Goal: Task Accomplishment & Management: Manage account settings

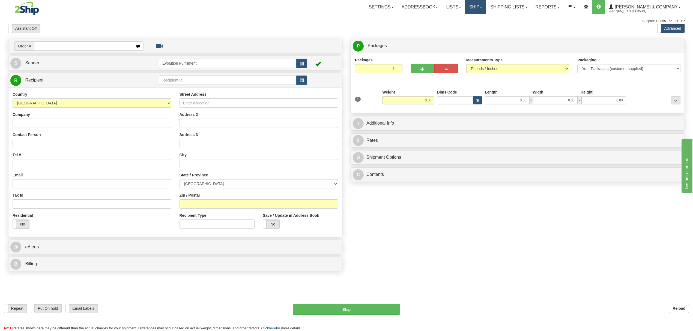
click at [486, 7] on link "Ship" at bounding box center [475, 7] width 21 height 14
click at [480, 24] on span "OnHold / Order Queue" at bounding box center [461, 26] width 38 height 4
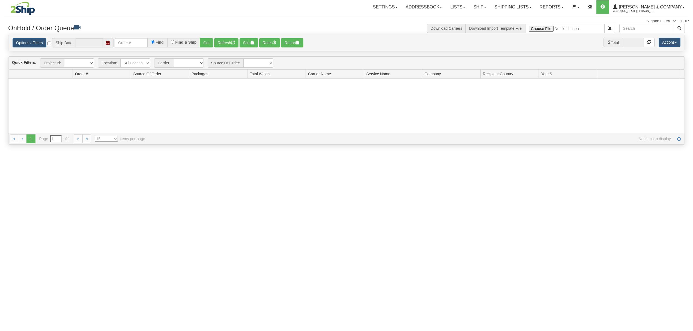
type input "[DATE]"
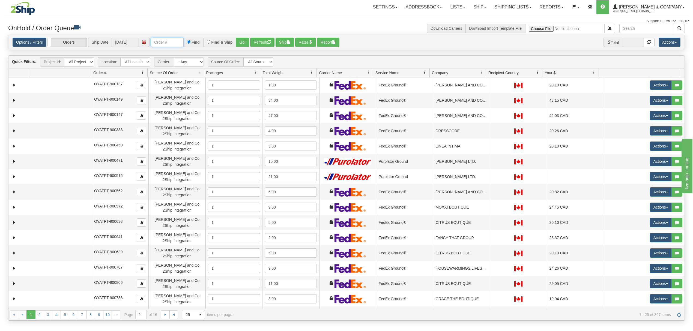
click at [183, 39] on input "text" at bounding box center [167, 42] width 33 height 9
click at [242, 42] on button "Go!" at bounding box center [242, 42] width 13 height 9
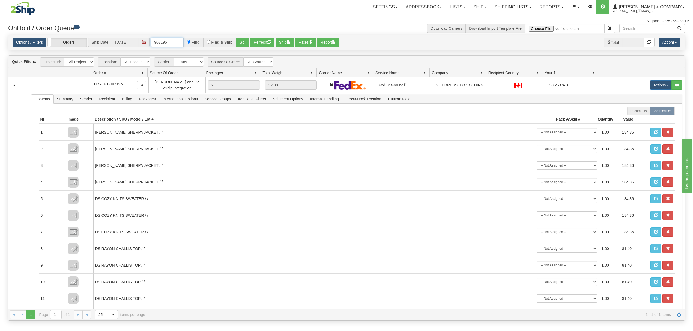
drag, startPoint x: 184, startPoint y: 42, endPoint x: 130, endPoint y: 40, distance: 53.5
click at [142, 42] on div "Options / Filters Group Shipments Orders Ship Date [DATE] 903195 Find Find & Sh…" at bounding box center [347, 43] width 668 height 10
type input "OYATPT-903250"
click at [244, 40] on button "Go!" at bounding box center [242, 42] width 13 height 9
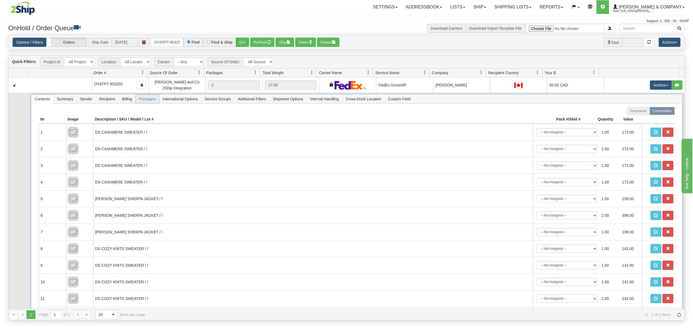
click at [143, 101] on span "Packages" at bounding box center [147, 99] width 23 height 9
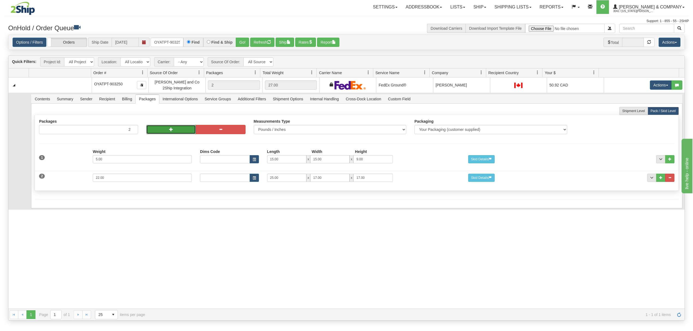
click at [149, 129] on button "button" at bounding box center [171, 129] width 50 height 9
click at [150, 130] on button "button" at bounding box center [171, 129] width 50 height 9
type input "4"
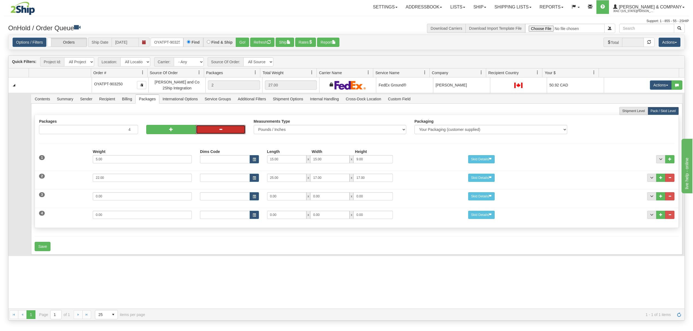
click at [217, 133] on button "button" at bounding box center [221, 129] width 50 height 9
type input "3"
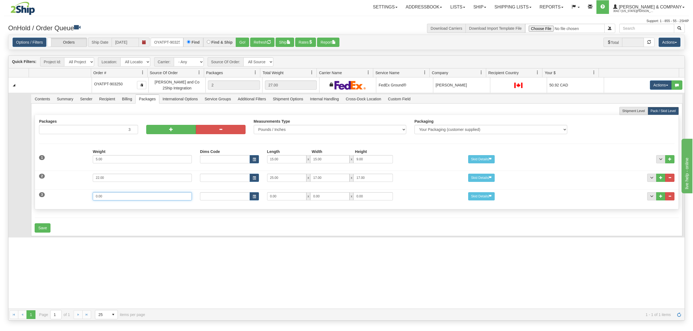
drag, startPoint x: 114, startPoint y: 201, endPoint x: 83, endPoint y: 201, distance: 30.8
click at [83, 201] on div "3 Weight 0.00 Dims Code Length Width Height 0.00 x 0.00 x" at bounding box center [356, 196] width 643 height 18
type input "13"
type input "15"
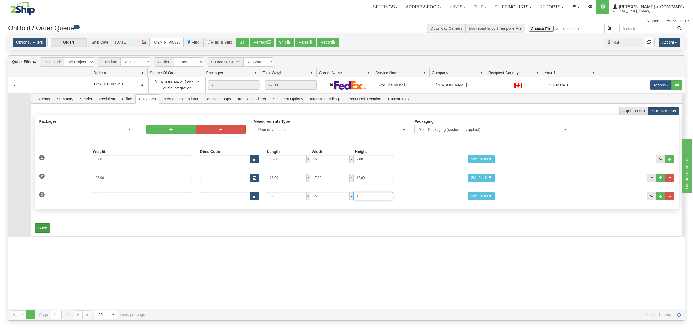
type input "15"
click at [48, 228] on button "Save" at bounding box center [43, 227] width 16 height 9
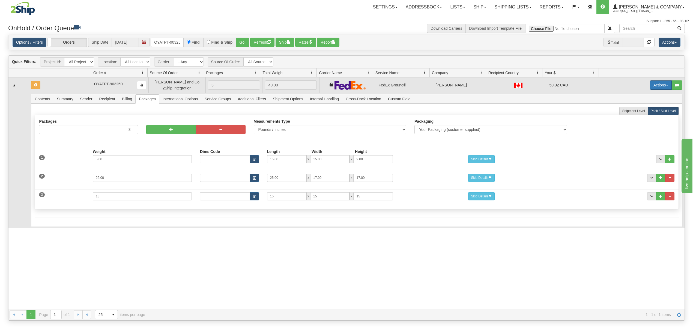
click at [653, 85] on button "Actions" at bounding box center [661, 84] width 22 height 9
click at [638, 110] on span "Rate All Services" at bounding box center [649, 109] width 33 height 4
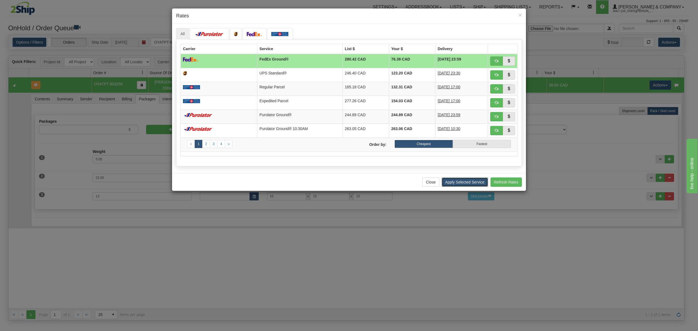
click at [458, 182] on button "Apply Selected Service" at bounding box center [465, 182] width 46 height 9
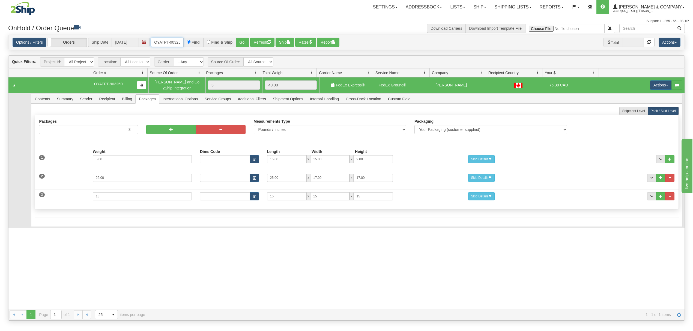
click at [177, 45] on input "OYATPT-903250" at bounding box center [167, 42] width 33 height 9
click at [159, 43] on input "OYATPT-903250" at bounding box center [167, 42] width 33 height 9
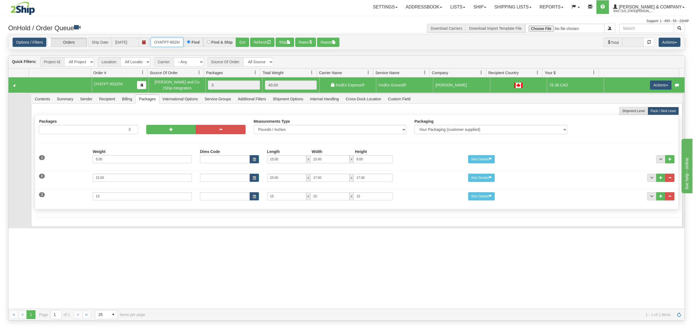
type input "OYATPT-902946"
click at [241, 40] on button "Go!" at bounding box center [242, 42] width 13 height 9
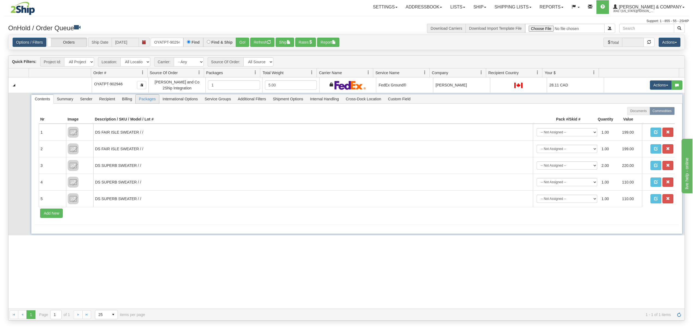
click at [143, 100] on span "Packages" at bounding box center [147, 99] width 23 height 9
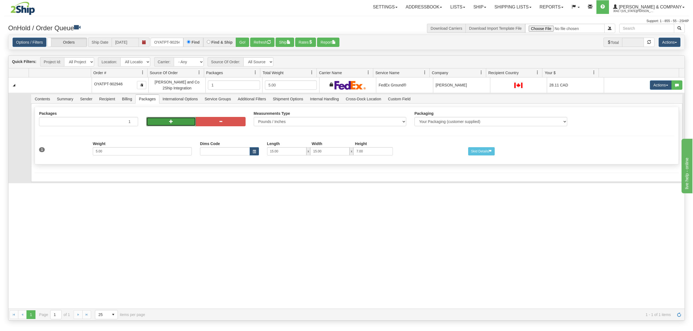
click at [151, 123] on button "button" at bounding box center [171, 121] width 50 height 9
radio input "true"
type input "2"
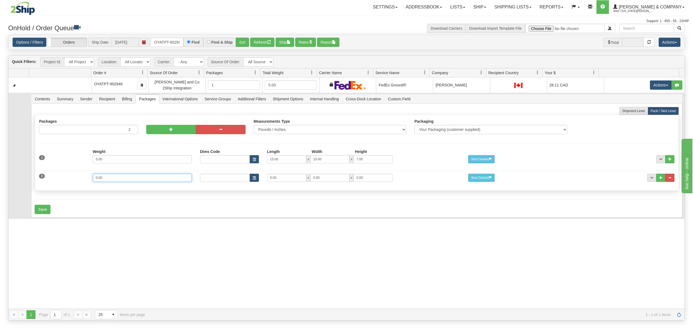
drag, startPoint x: 115, startPoint y: 181, endPoint x: 59, endPoint y: 181, distance: 55.4
click at [59, 181] on div "2 Weight 0.00 Dims Code Length Width Height 0.00 x 0.00 x" at bounding box center [356, 177] width 643 height 18
type input "1"
type input "14"
type input "11"
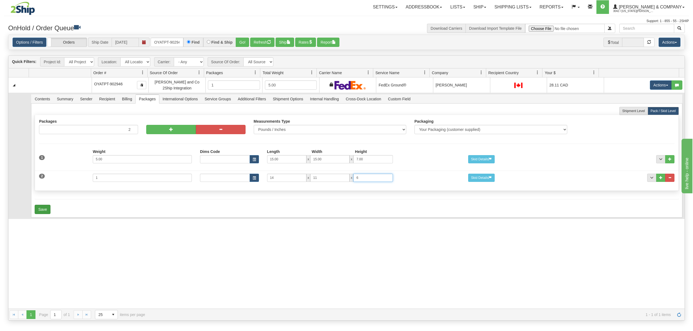
type input "6"
click at [48, 211] on button "Save" at bounding box center [43, 209] width 16 height 9
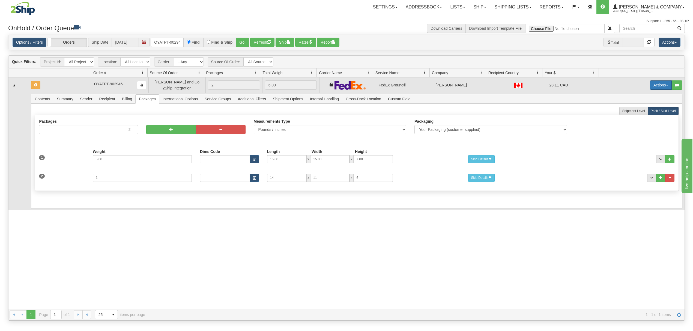
click at [654, 83] on button "Actions" at bounding box center [661, 84] width 22 height 9
click at [644, 103] on span "Refresh Rates" at bounding box center [647, 102] width 28 height 4
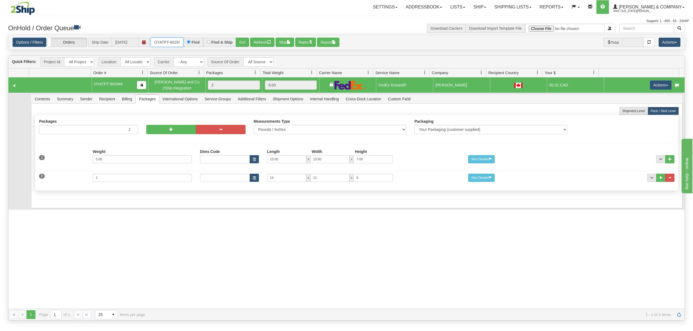
click at [165, 44] on input "OYATPT-902946" at bounding box center [167, 42] width 33 height 9
type input "OYATPT-903253"
drag, startPoint x: 250, startPoint y: 42, endPoint x: 247, endPoint y: 42, distance: 3.0
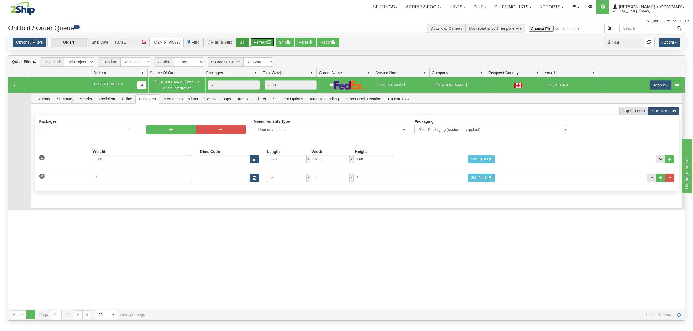
click at [248, 42] on div "Options / Filters Group Shipments Orders Ship Date [DATE] OYATPT-903253 Find Fi…" at bounding box center [347, 43] width 668 height 10
click at [247, 42] on button "Go!" at bounding box center [242, 42] width 13 height 9
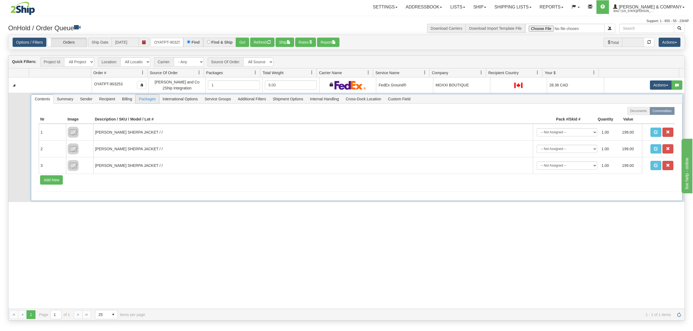
click at [148, 102] on span "Packages" at bounding box center [147, 99] width 23 height 9
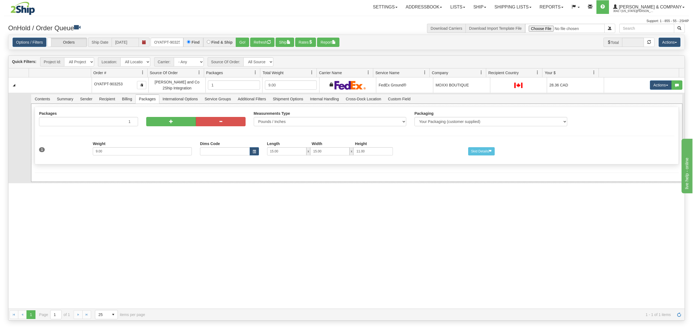
click at [158, 128] on div at bounding box center [195, 120] width 107 height 19
click at [153, 124] on button "button" at bounding box center [171, 121] width 50 height 9
radio input "true"
type input "2"
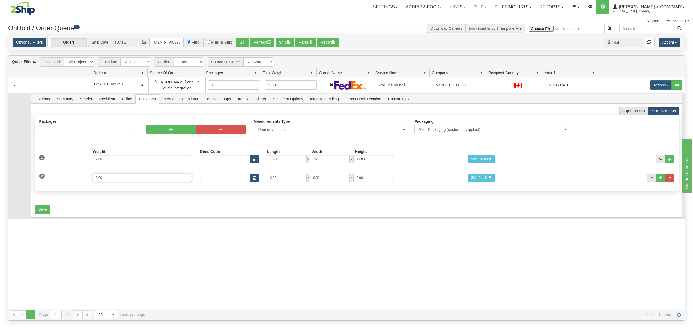
drag, startPoint x: 115, startPoint y: 182, endPoint x: 73, endPoint y: 186, distance: 41.4
click at [73, 186] on div "2 Weight 0.00 Dims Code Length Width Height 0.00 x 0.00 x" at bounding box center [356, 177] width 643 height 18
type input "3"
type input "14"
type input "11"
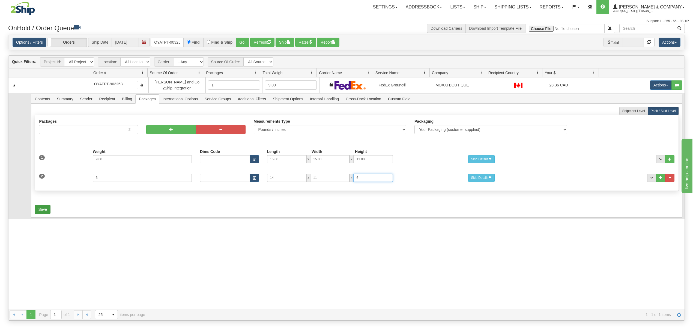
type input "6"
click at [41, 214] on button "Save" at bounding box center [43, 209] width 16 height 9
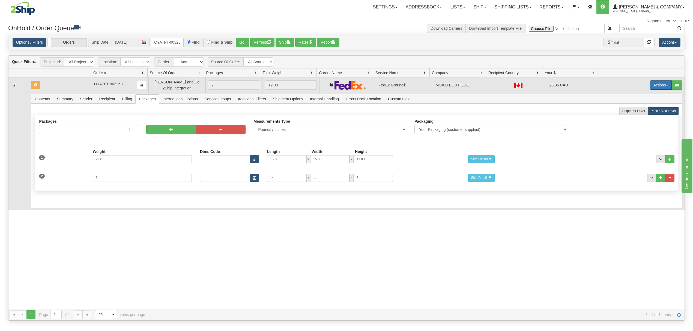
click at [658, 89] on button "Actions" at bounding box center [661, 84] width 22 height 9
click at [642, 104] on span "Refresh Rates" at bounding box center [647, 102] width 28 height 4
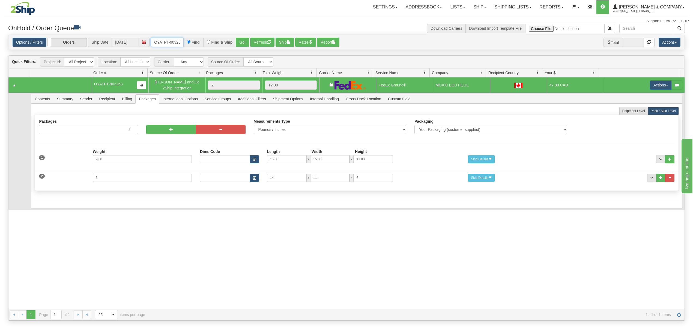
click at [175, 41] on input "OYATPT-903253" at bounding box center [167, 42] width 33 height 9
type input "OYATPT-903235"
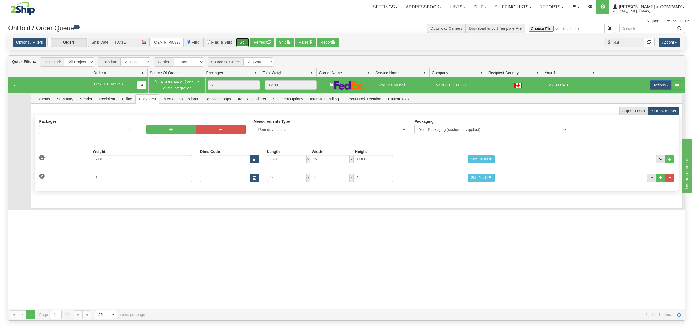
click at [245, 42] on button "Go!" at bounding box center [242, 42] width 13 height 9
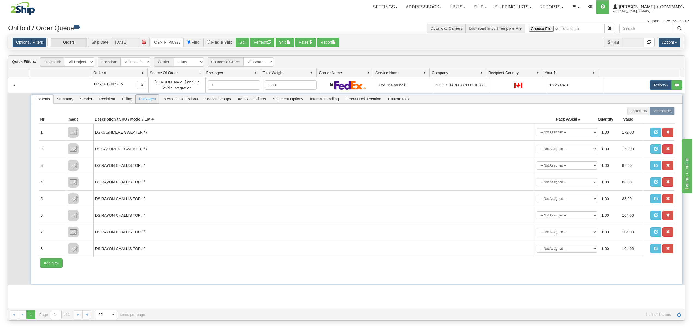
click at [152, 100] on span "Packages" at bounding box center [147, 99] width 23 height 9
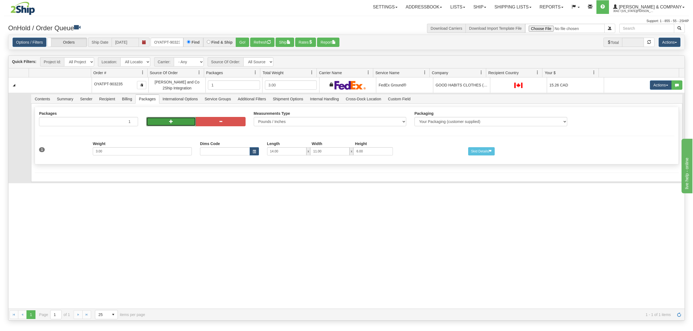
click at [169, 126] on button "button" at bounding box center [171, 121] width 50 height 9
radio input "true"
type input "2"
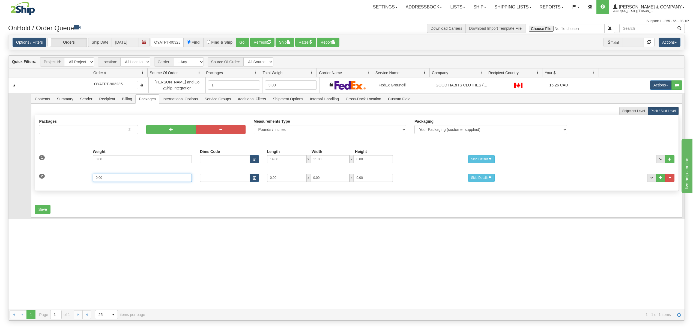
drag, startPoint x: 98, startPoint y: 183, endPoint x: 57, endPoint y: 185, distance: 40.4
click at [57, 185] on div "2 Weight 0.00 Dims Code Length Width Height 0.00 x 0.00 x" at bounding box center [356, 177] width 643 height 18
type input "2"
type input "13"
type input "10"
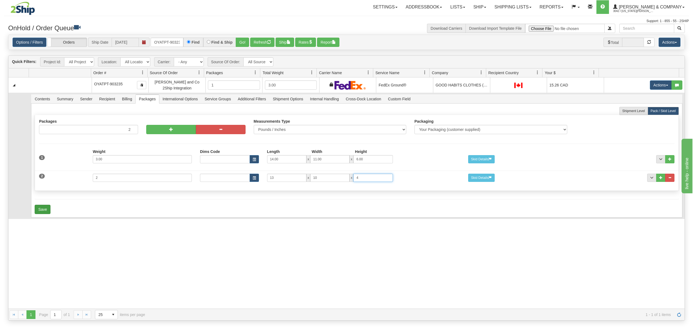
type input "4"
click at [42, 213] on button "Save" at bounding box center [43, 209] width 16 height 9
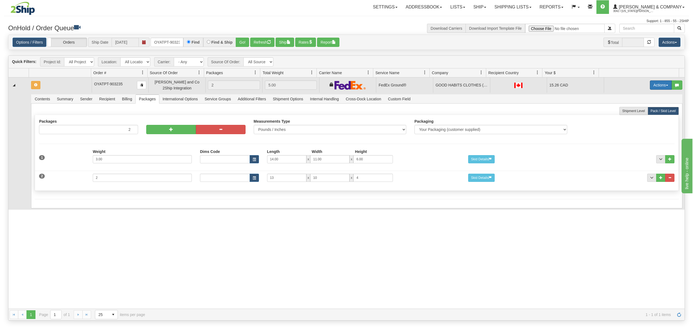
click at [655, 89] on button "Actions" at bounding box center [661, 84] width 22 height 9
click at [643, 103] on span "Refresh Rates" at bounding box center [647, 102] width 28 height 4
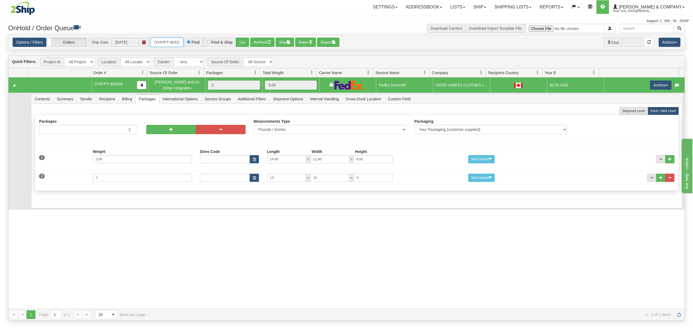
click at [169, 43] on input "OYATPT-903235" at bounding box center [167, 42] width 33 height 9
type input "OYATPT-903219"
click at [246, 44] on button "Go!" at bounding box center [242, 42] width 13 height 9
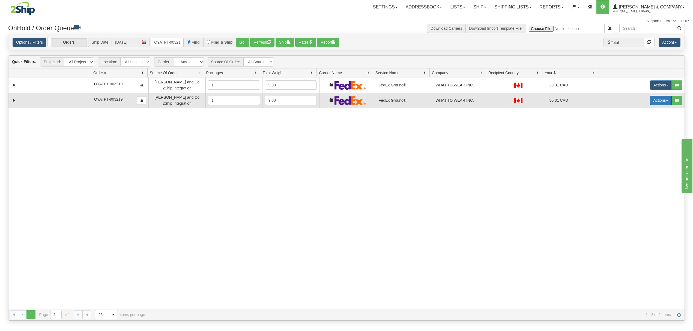
click at [650, 102] on button "Actions" at bounding box center [661, 100] width 22 height 9
click at [634, 140] on span "Delete" at bounding box center [640, 139] width 15 height 4
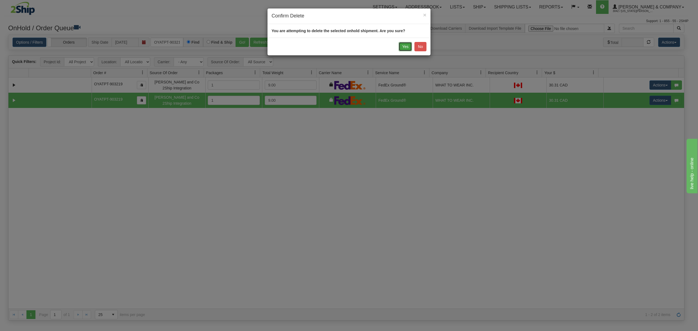
click at [404, 47] on button "Yes" at bounding box center [405, 46] width 13 height 9
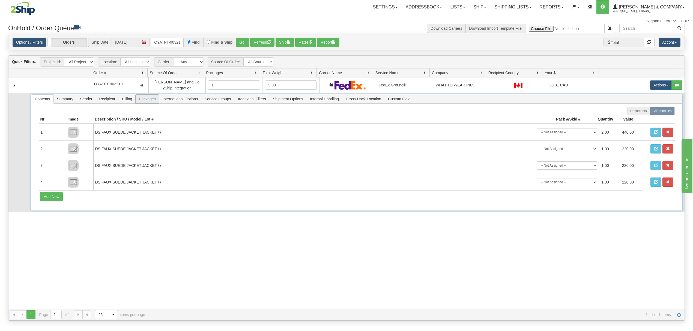
click at [146, 102] on span "Packages" at bounding box center [147, 99] width 23 height 9
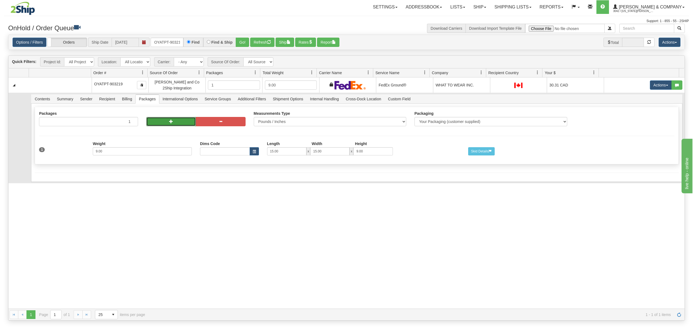
click at [154, 122] on button "button" at bounding box center [171, 121] width 50 height 9
radio input "true"
type input "2"
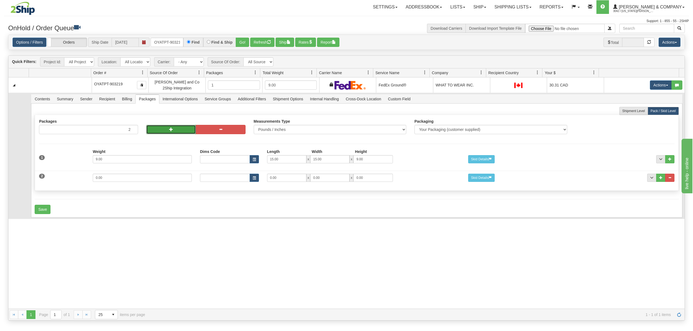
click at [156, 134] on button "button" at bounding box center [171, 129] width 50 height 9
type input "3"
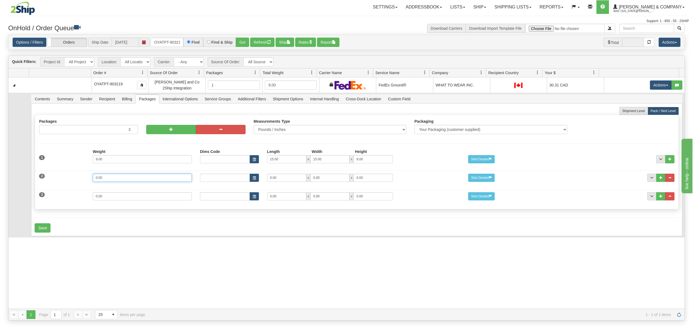
drag, startPoint x: 112, startPoint y: 181, endPoint x: 70, endPoint y: 181, distance: 41.5
click at [70, 181] on div "2 Weight 0.00 Dims Code Length Width Height 0.00 x 0.00 x" at bounding box center [356, 177] width 643 height 18
type input "2"
type input "14"
type input "11"
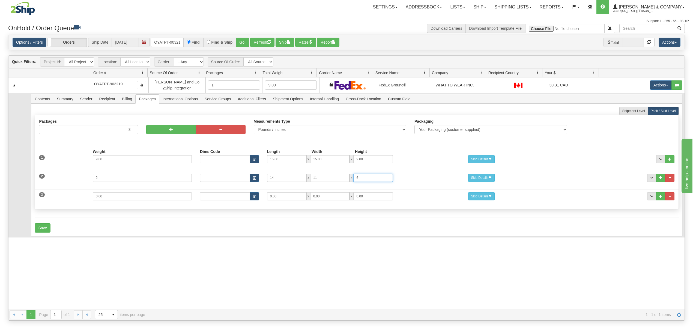
type input "6"
drag, startPoint x: 98, startPoint y: 199, endPoint x: 37, endPoint y: 190, distance: 62.6
click at [37, 190] on div "3 Weight 0.00 Dims Code Length Width Height 0.00 x 0.00 x" at bounding box center [356, 196] width 643 height 18
type input "2"
type input "14"
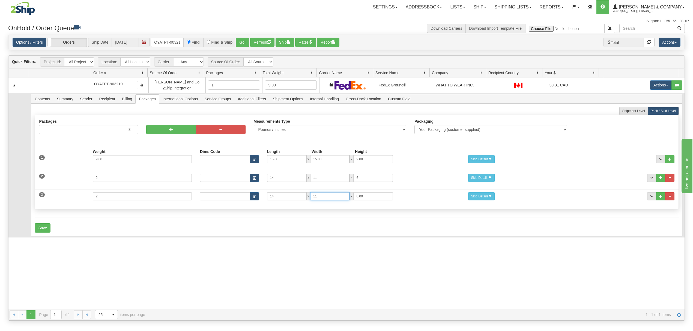
type input "11"
type input "7"
click at [52, 229] on div "Save" at bounding box center [357, 227] width 644 height 9
click at [42, 231] on button "Save" at bounding box center [43, 227] width 16 height 9
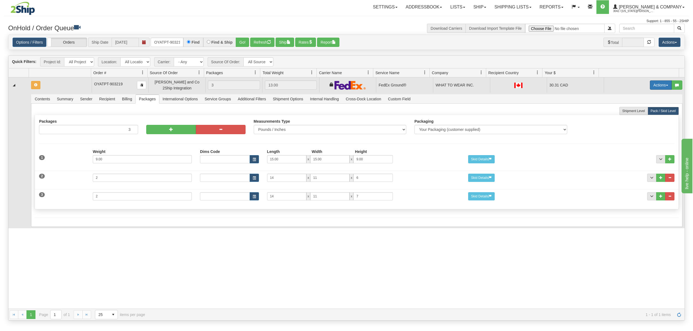
click at [650, 87] on button "Actions" at bounding box center [661, 84] width 22 height 9
click at [635, 105] on span "Refresh Rates" at bounding box center [647, 102] width 28 height 4
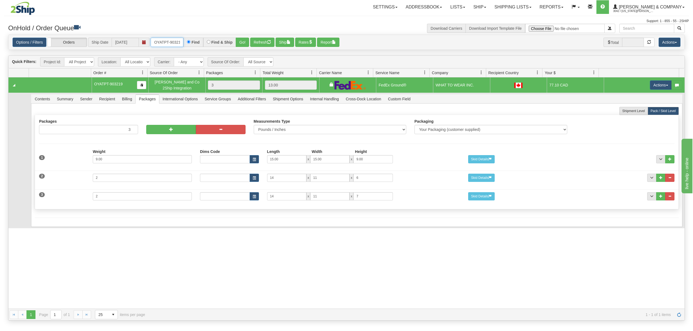
click at [171, 44] on input "OYATPT-903219" at bounding box center [167, 42] width 33 height 9
type input "OYATPT-903204"
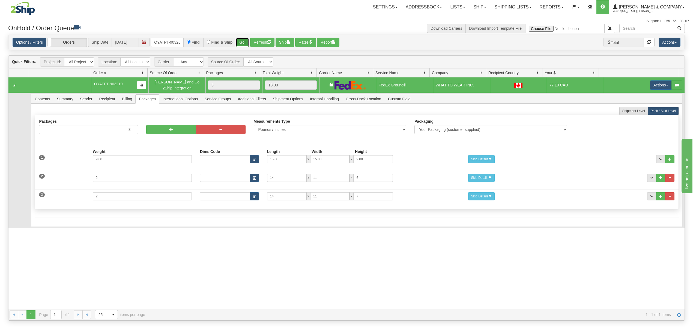
click at [241, 40] on button "Go!" at bounding box center [242, 42] width 13 height 9
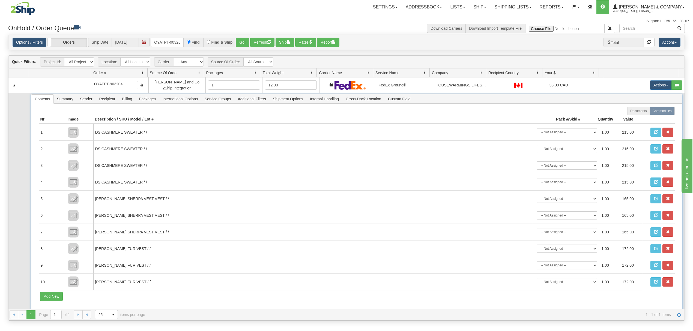
click at [148, 101] on span "Packages" at bounding box center [147, 99] width 23 height 9
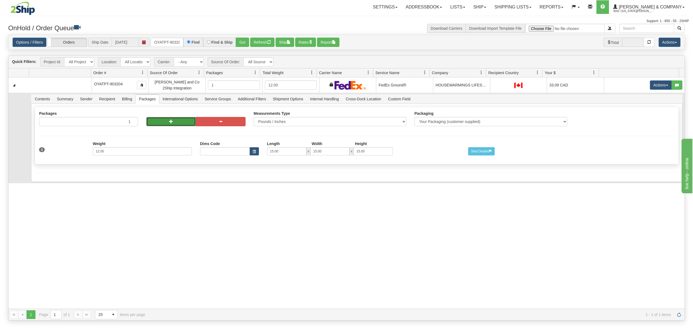
click at [161, 123] on button "button" at bounding box center [171, 121] width 50 height 9
radio input "true"
type input "2"
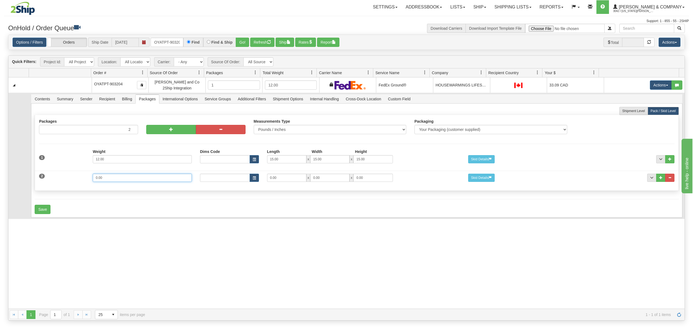
drag, startPoint x: 109, startPoint y: 182, endPoint x: 69, endPoint y: 187, distance: 39.6
click at [69, 186] on div "2 Weight 0.00 Dims Code Length Width Height 0.00 x 0.00 x" at bounding box center [356, 177] width 643 height 18
type input "11"
type input "15"
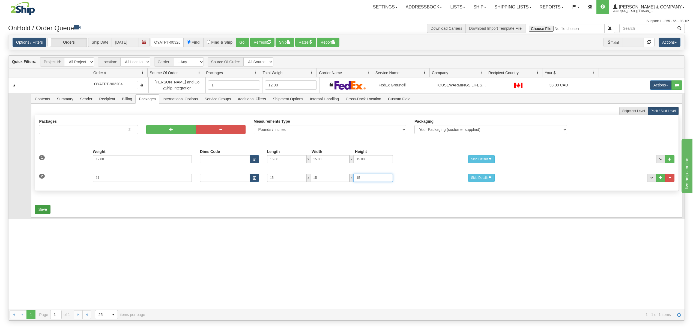
type input "15"
click at [50, 212] on button "Save" at bounding box center [43, 209] width 16 height 9
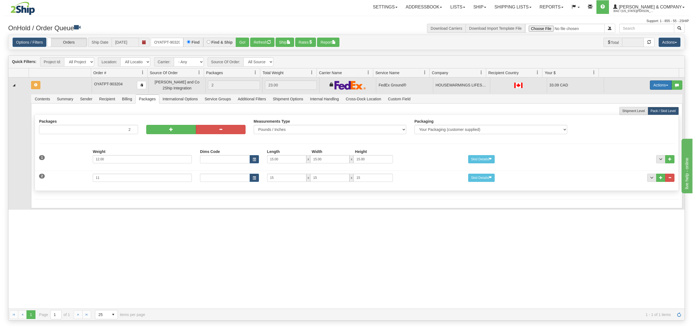
click at [653, 85] on button "Actions" at bounding box center [661, 84] width 22 height 9
click at [642, 104] on span "Refresh Rates" at bounding box center [647, 102] width 28 height 4
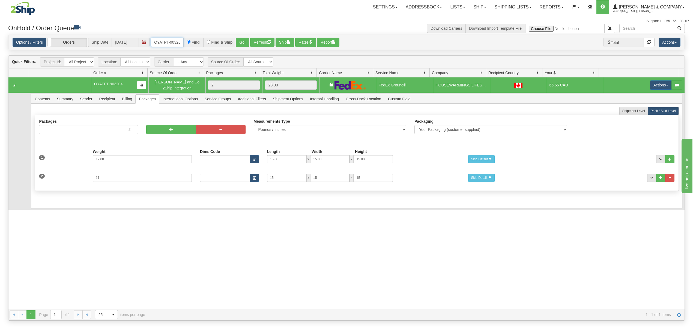
click at [170, 43] on input "OYATPT-903204" at bounding box center [167, 42] width 33 height 9
type input "OYATPT-903198"
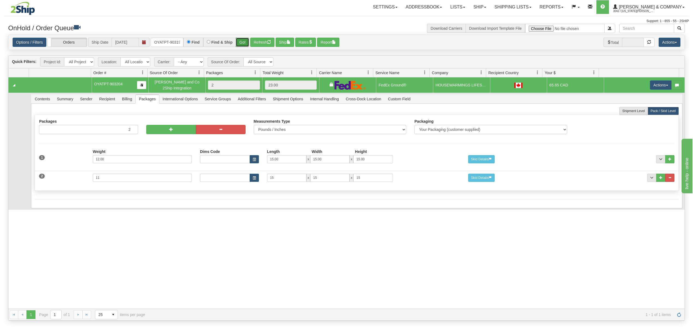
click at [242, 42] on button "Go!" at bounding box center [242, 42] width 13 height 9
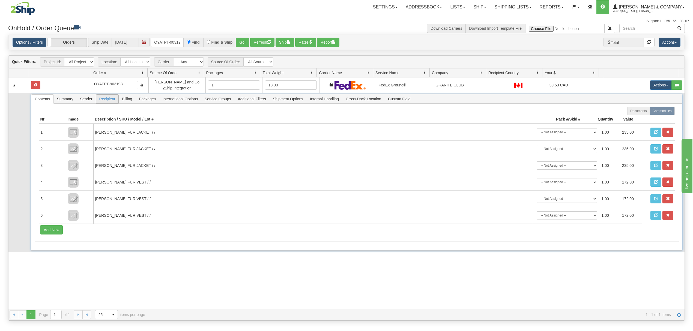
click at [108, 103] on span "Recipient" at bounding box center [107, 99] width 22 height 9
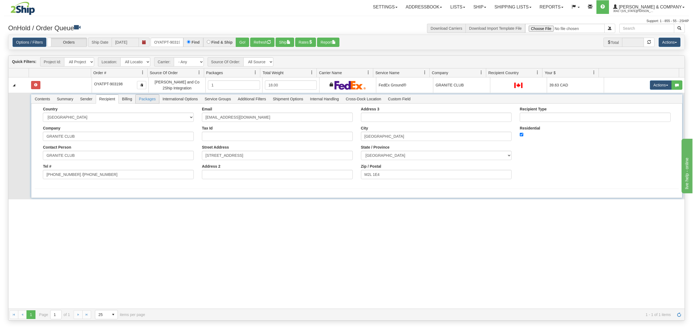
click at [151, 102] on span "Packages" at bounding box center [147, 99] width 23 height 9
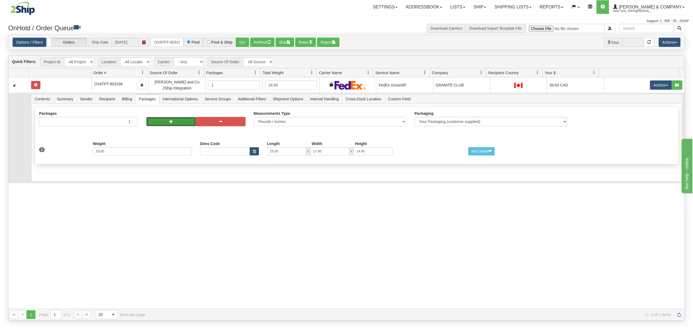
click at [173, 125] on button "button" at bounding box center [171, 121] width 50 height 9
radio input "true"
type input "2"
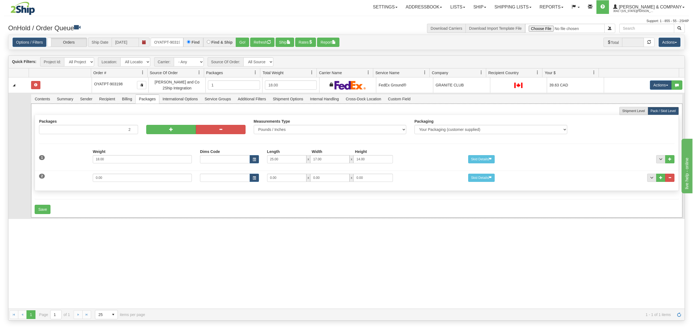
click at [173, 125] on div at bounding box center [195, 122] width 99 height 6
click at [160, 128] on button "button" at bounding box center [171, 129] width 50 height 9
type input "3"
drag, startPoint x: 120, startPoint y: 178, endPoint x: 86, endPoint y: 181, distance: 34.8
click at [86, 181] on div "2 Weight 0.00 Dims Code Length Width Height 0.00 x 0.00 x" at bounding box center [356, 177] width 643 height 18
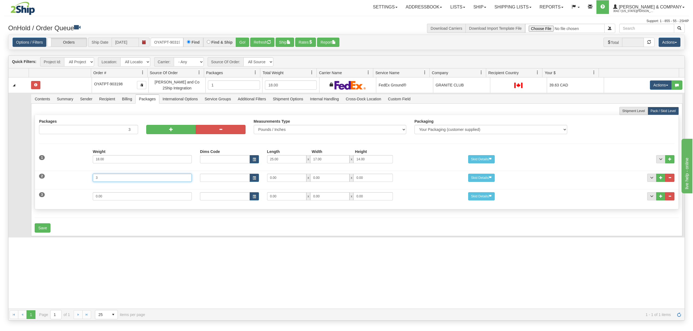
type input "3"
type input "15"
type input "9"
click at [40, 201] on div "3 Weight 0.00 Dims Code Length Width Height 0.00 x 0.00 x" at bounding box center [356, 196] width 643 height 18
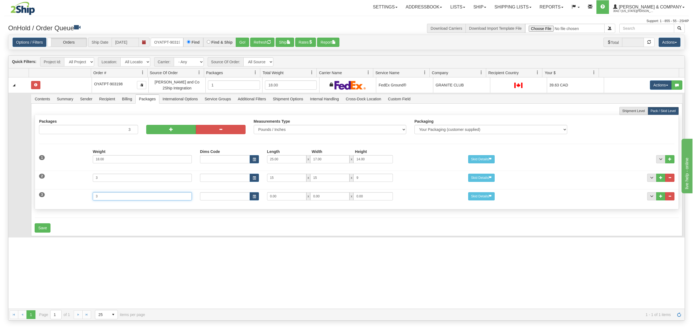
type input "3"
type input "15"
type input "7"
click at [39, 229] on button "Save" at bounding box center [43, 227] width 16 height 9
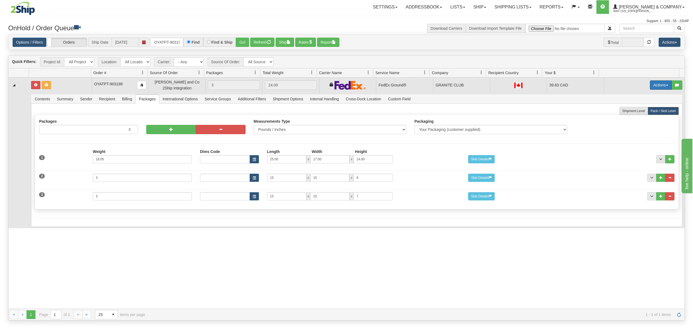
click at [657, 88] on button "Actions" at bounding box center [661, 84] width 22 height 9
click at [642, 104] on span "Refresh Rates" at bounding box center [647, 102] width 28 height 4
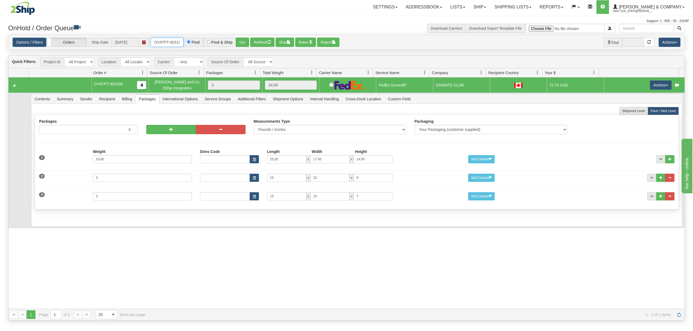
click at [154, 41] on input "OYATPT-903198" at bounding box center [167, 42] width 33 height 9
type input "OYATPT-902836"
click at [242, 40] on button "Go!" at bounding box center [242, 42] width 13 height 9
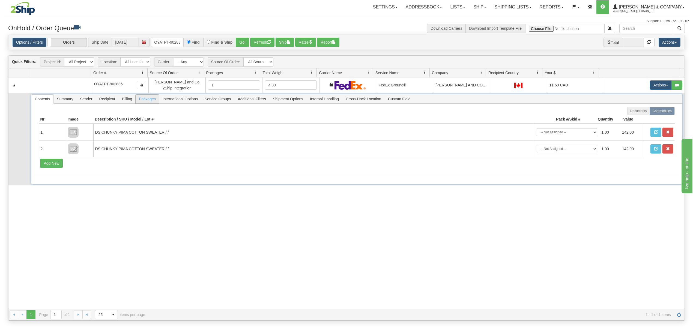
click at [151, 100] on span "Packages" at bounding box center [147, 99] width 23 height 9
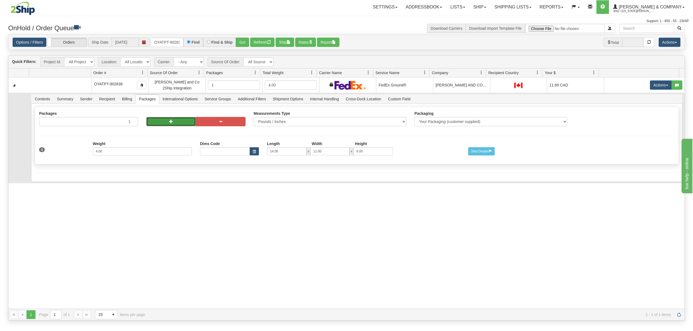
click at [152, 121] on button "button" at bounding box center [171, 121] width 50 height 9
radio input "true"
type input "2"
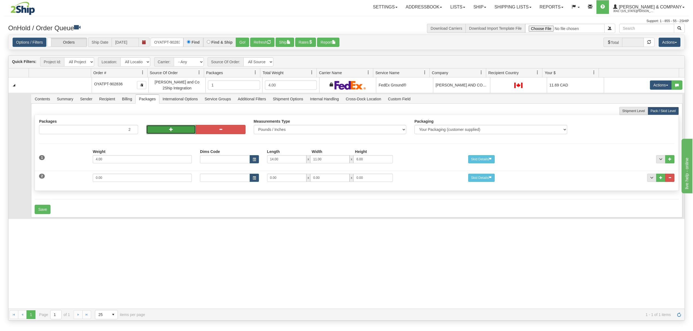
click at [155, 129] on button "button" at bounding box center [171, 129] width 50 height 9
type input "3"
click at [155, 129] on button "button" at bounding box center [171, 129] width 50 height 9
type input "4"
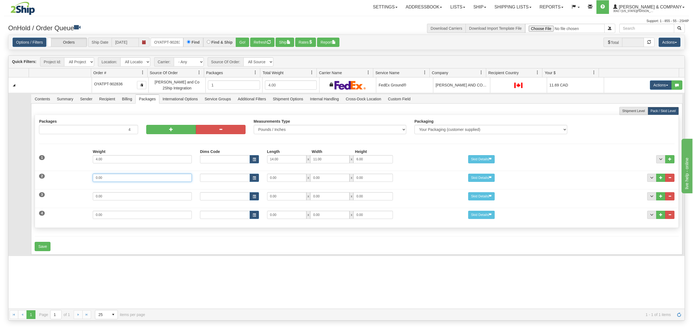
drag, startPoint x: 127, startPoint y: 177, endPoint x: 67, endPoint y: 185, distance: 60.5
click at [67, 185] on div "2 Weight 0.00 Dims Code Length Width Height 0.00 x 0.00 x" at bounding box center [356, 177] width 643 height 18
type input "4"
type input "15"
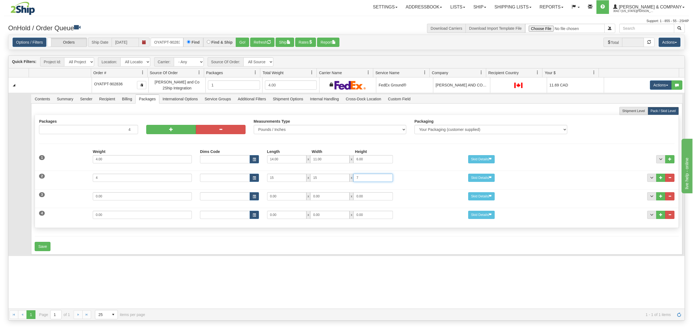
type input "7"
drag, startPoint x: 117, startPoint y: 198, endPoint x: 75, endPoint y: 199, distance: 42.0
click at [75, 199] on div "3 Weight 0.00 Dims Code Length Width Height 0.00 x 0.00 x" at bounding box center [356, 196] width 643 height 18
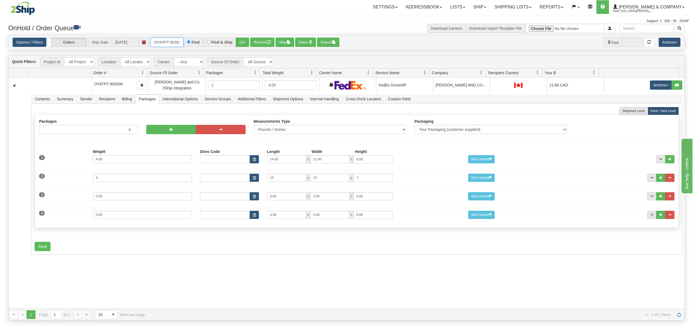
click at [171, 42] on input "OYATPT-902836" at bounding box center [167, 42] width 33 height 9
type input "OGF317396798"
click at [248, 42] on button "Go!" at bounding box center [242, 42] width 13 height 9
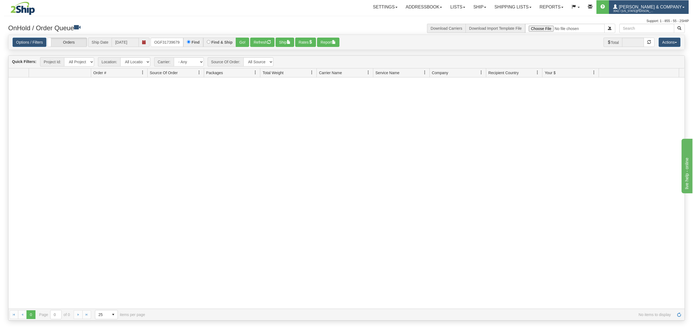
click at [643, 7] on span "[PERSON_NAME] & Company" at bounding box center [649, 7] width 64 height 5
click at [644, 34] on span "LOG OUT" at bounding box center [652, 33] width 17 height 4
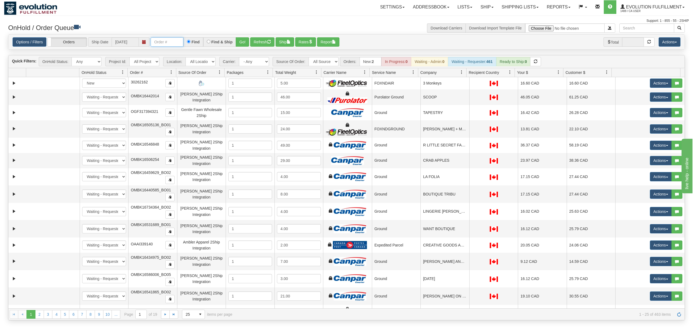
click at [165, 42] on input "text" at bounding box center [167, 41] width 33 height 9
